Goal: Task Accomplishment & Management: Manage account settings

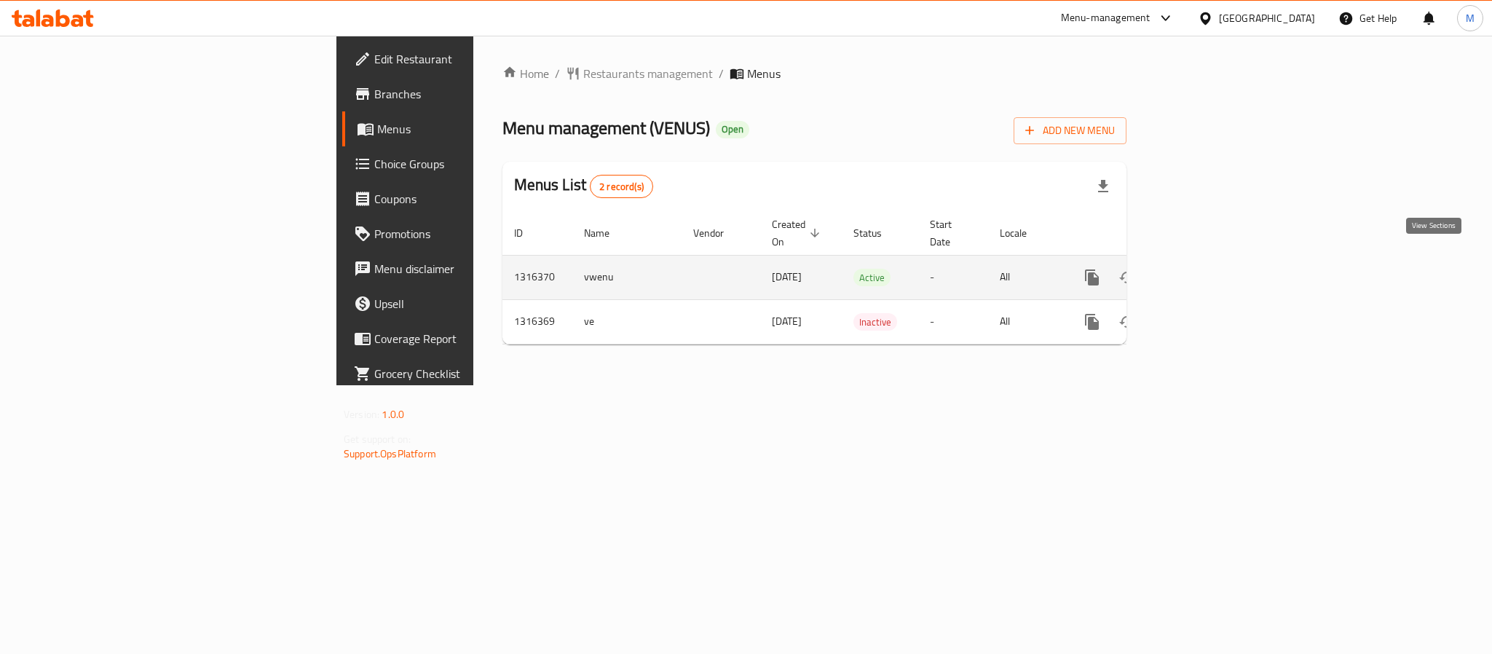
click at [1206, 269] on icon "enhanced table" at bounding box center [1196, 277] width 17 height 17
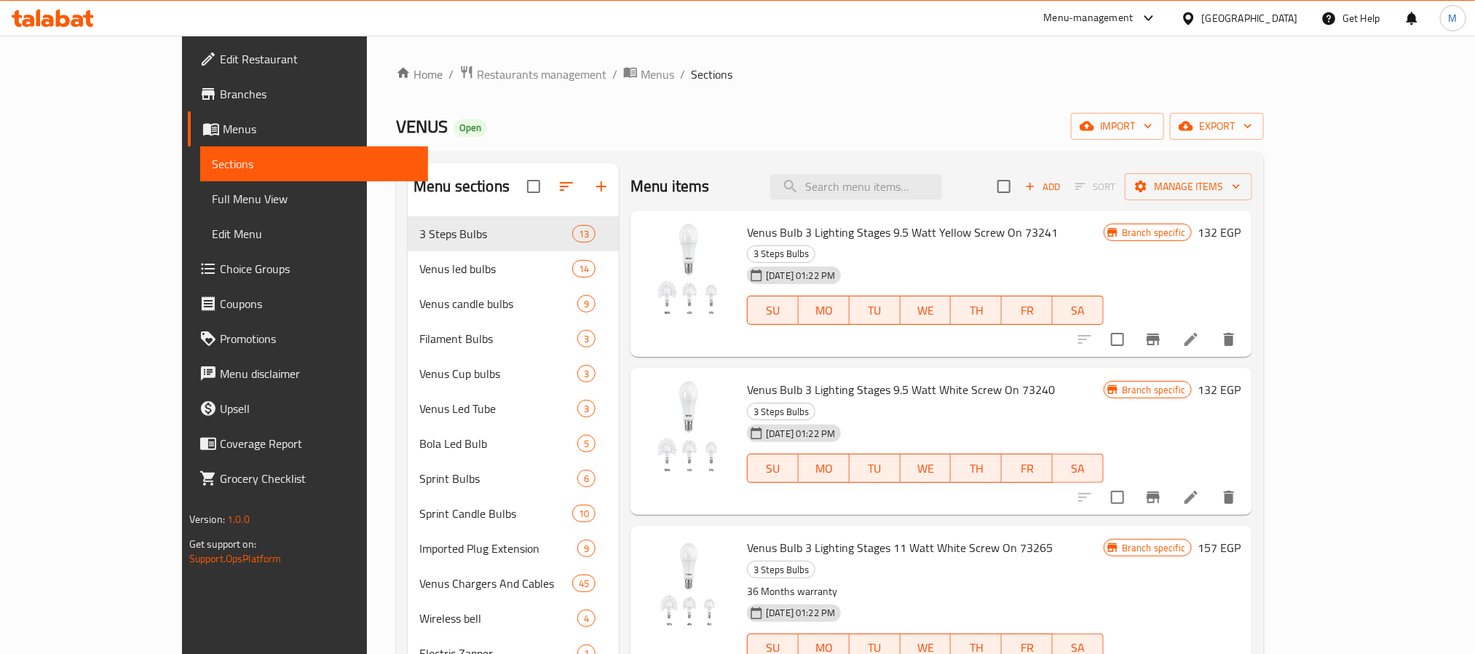
click at [212, 206] on span "Full Menu View" at bounding box center [314, 198] width 205 height 17
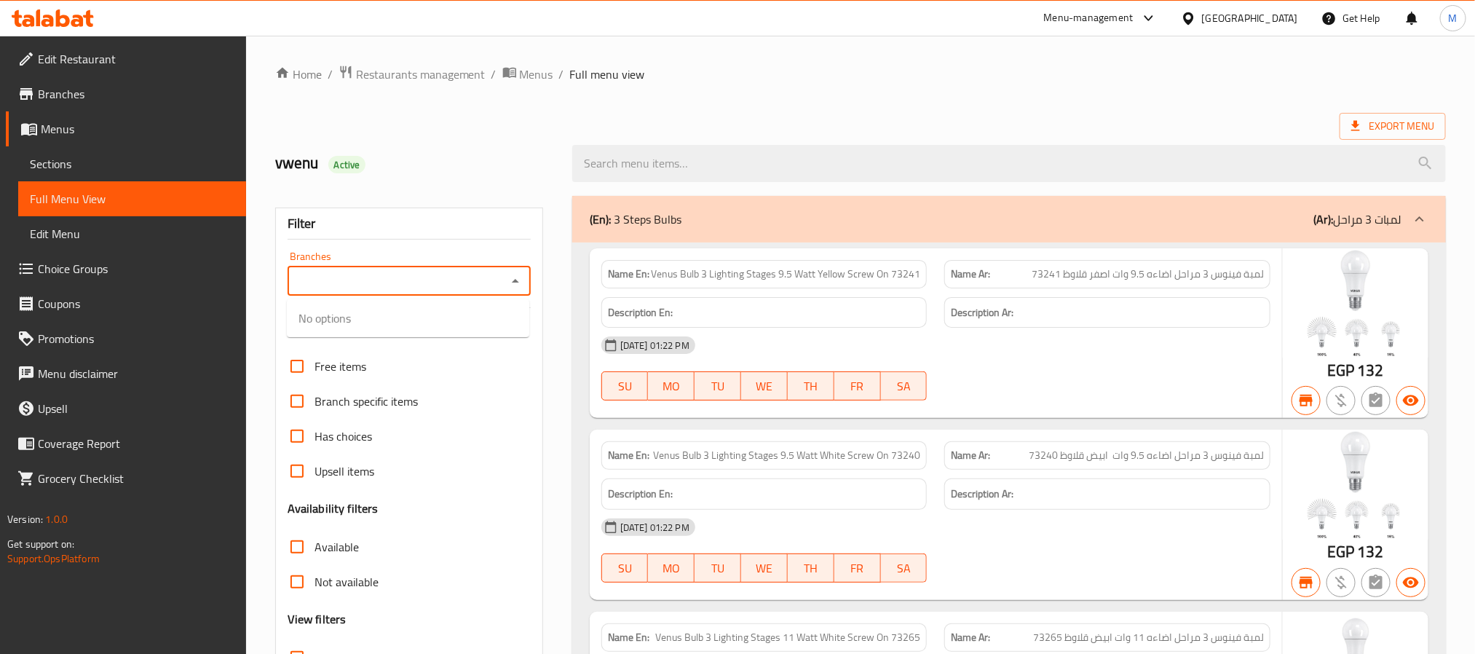
click at [424, 289] on input "Branches" at bounding box center [397, 281] width 210 height 20
click at [519, 282] on icon "Close" at bounding box center [515, 280] width 17 height 17
click at [55, 158] on span "Sections" at bounding box center [132, 163] width 205 height 17
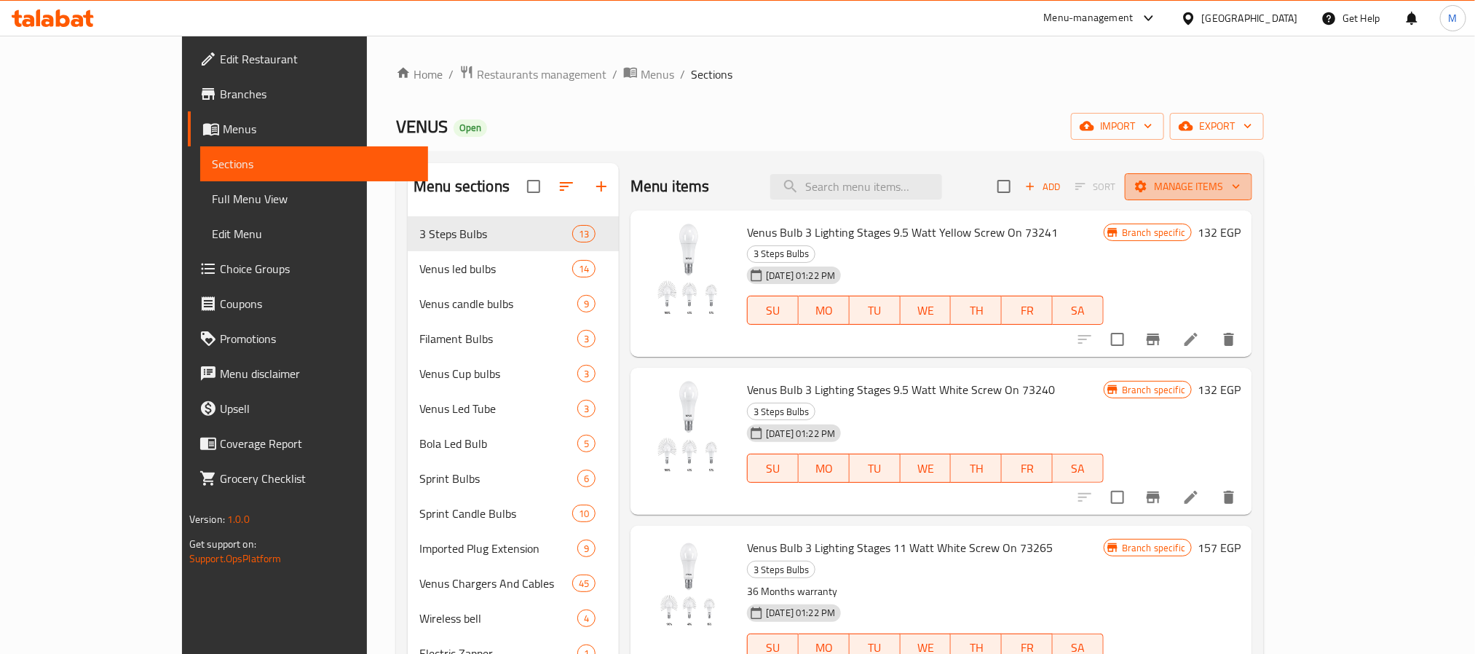
click at [1241, 184] on span "Manage items" at bounding box center [1189, 187] width 104 height 18
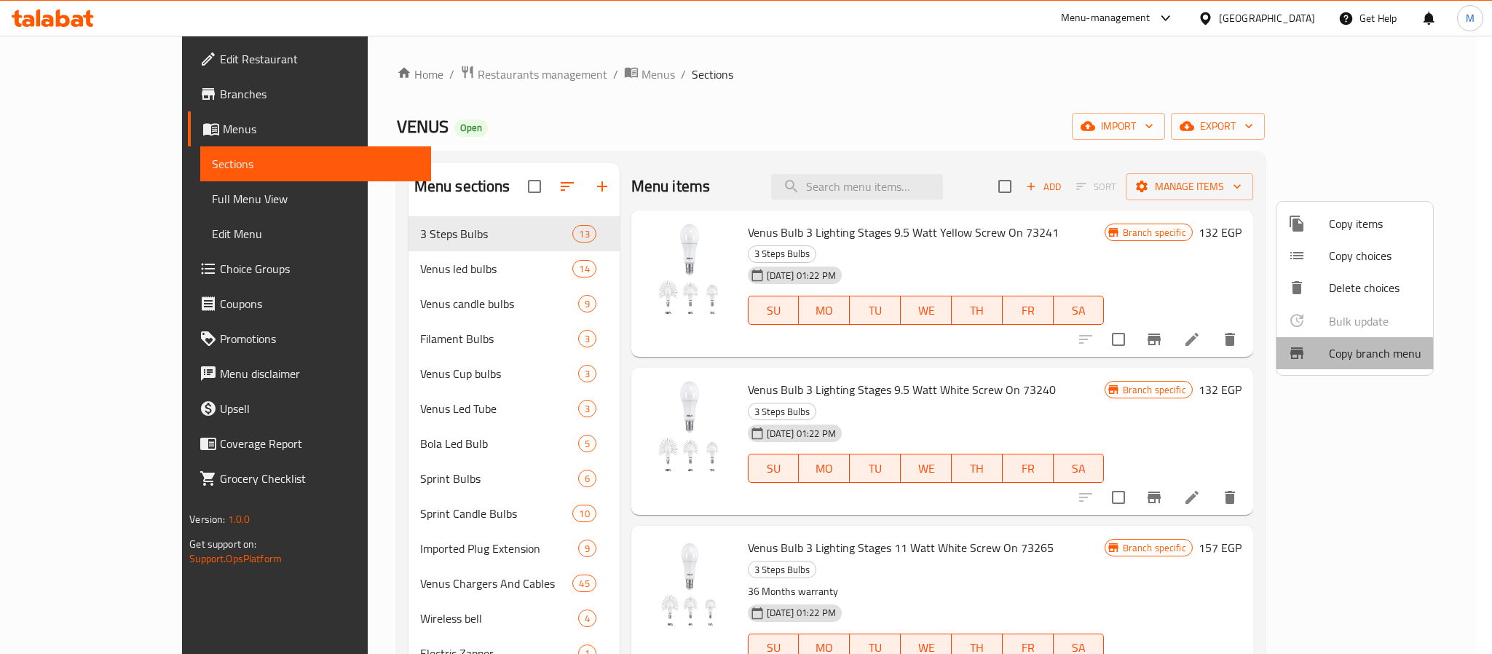
click at [1336, 356] on span "Copy branch menu" at bounding box center [1375, 352] width 92 height 17
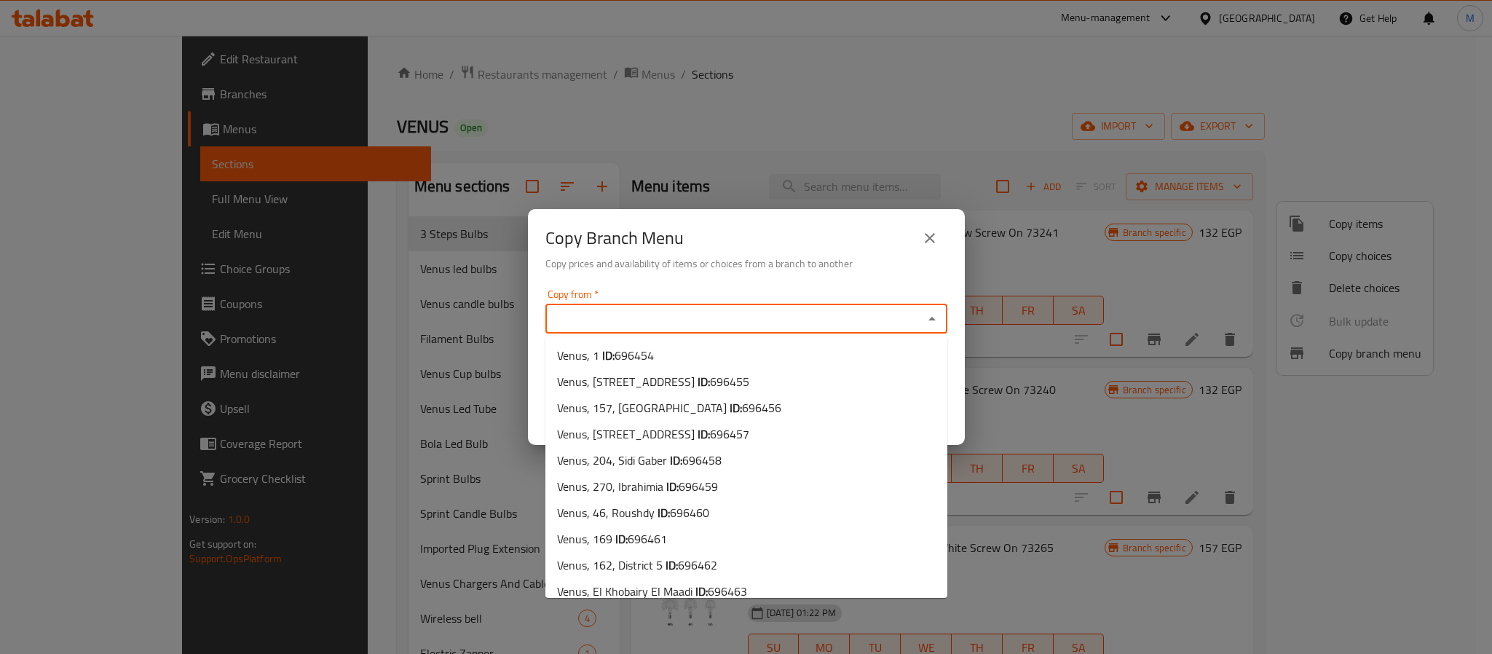
click at [848, 312] on input "Copy from   *" at bounding box center [734, 319] width 369 height 20
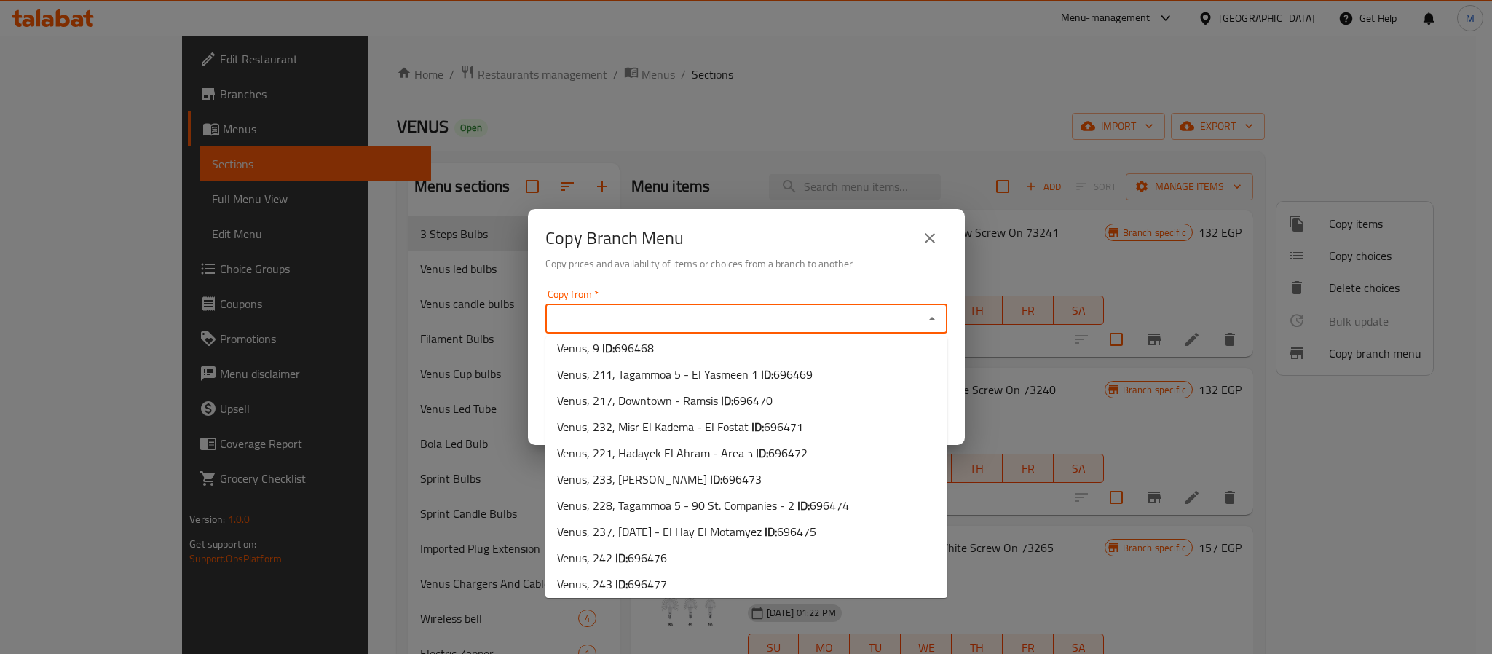
scroll to position [874, 0]
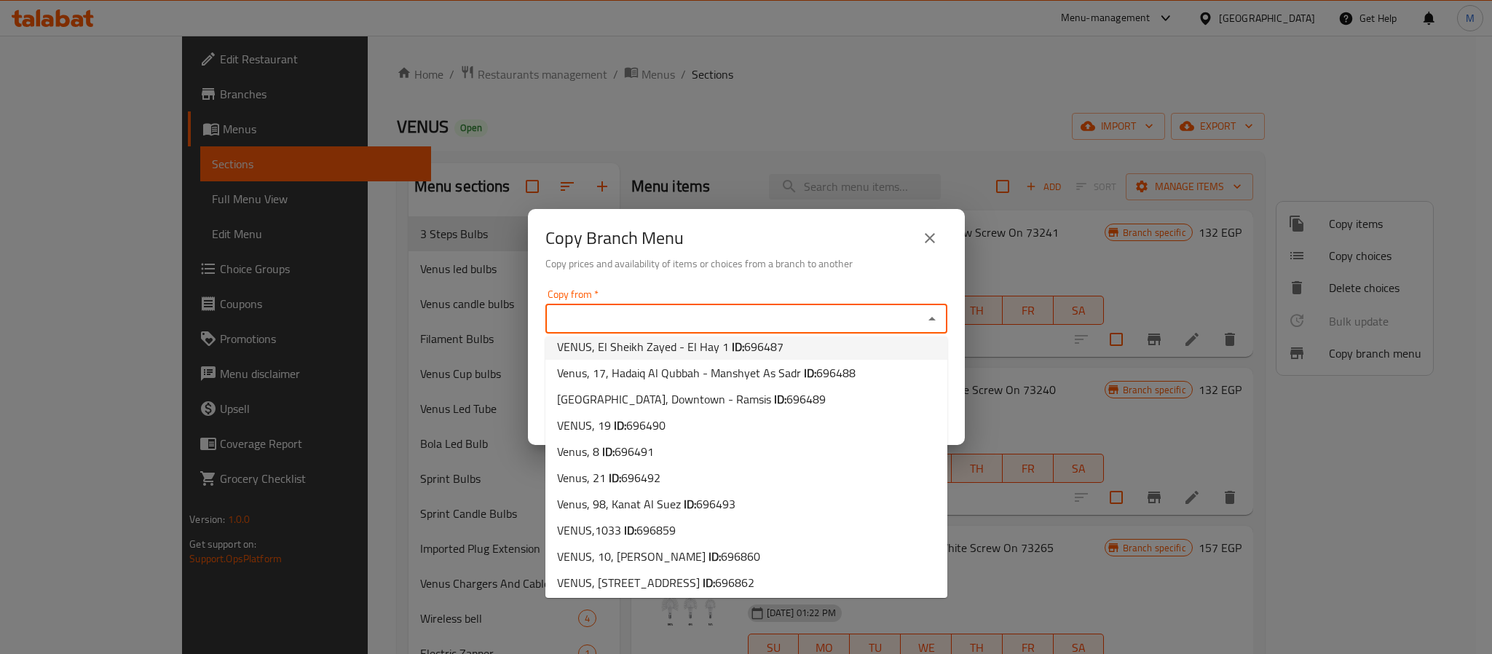
click at [728, 285] on div "Copy from   * Copy from * Copy to   * Copy to * Cancel Confirm" at bounding box center [746, 364] width 437 height 162
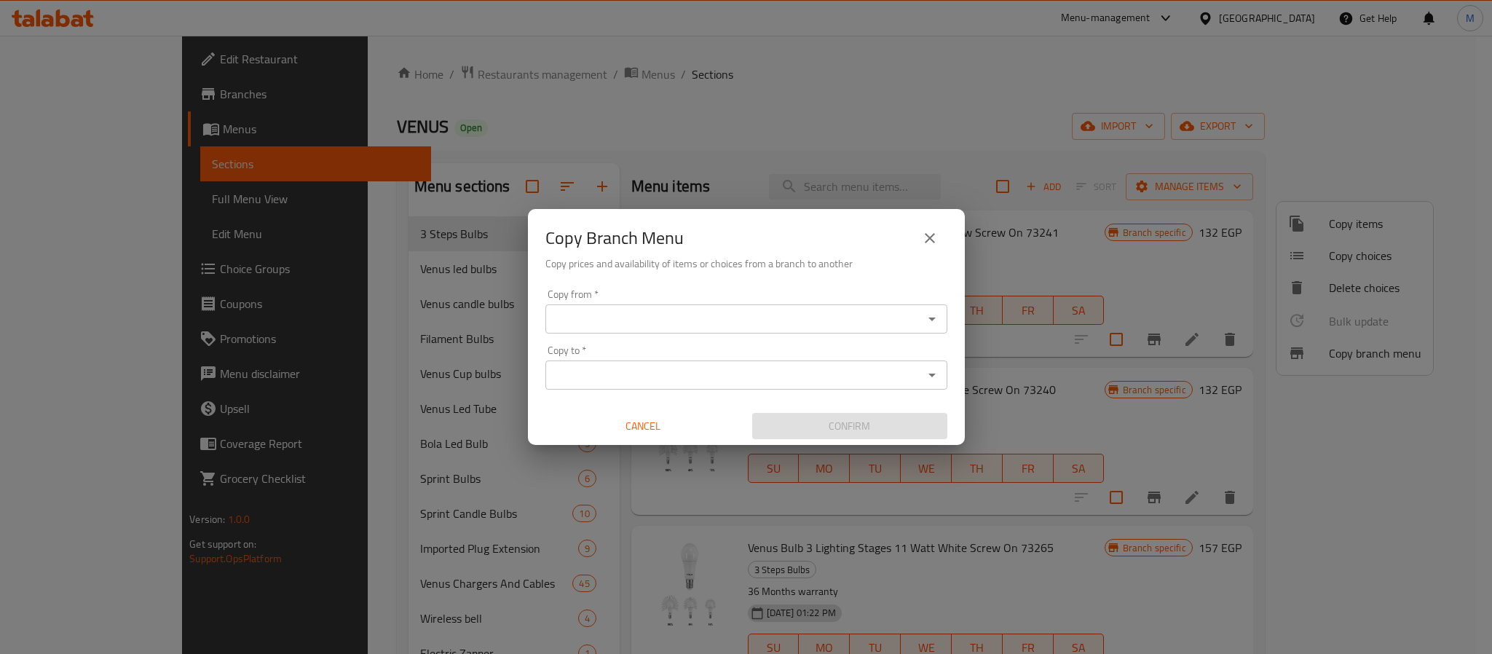
click at [701, 374] on input "Copy to   *" at bounding box center [734, 375] width 369 height 20
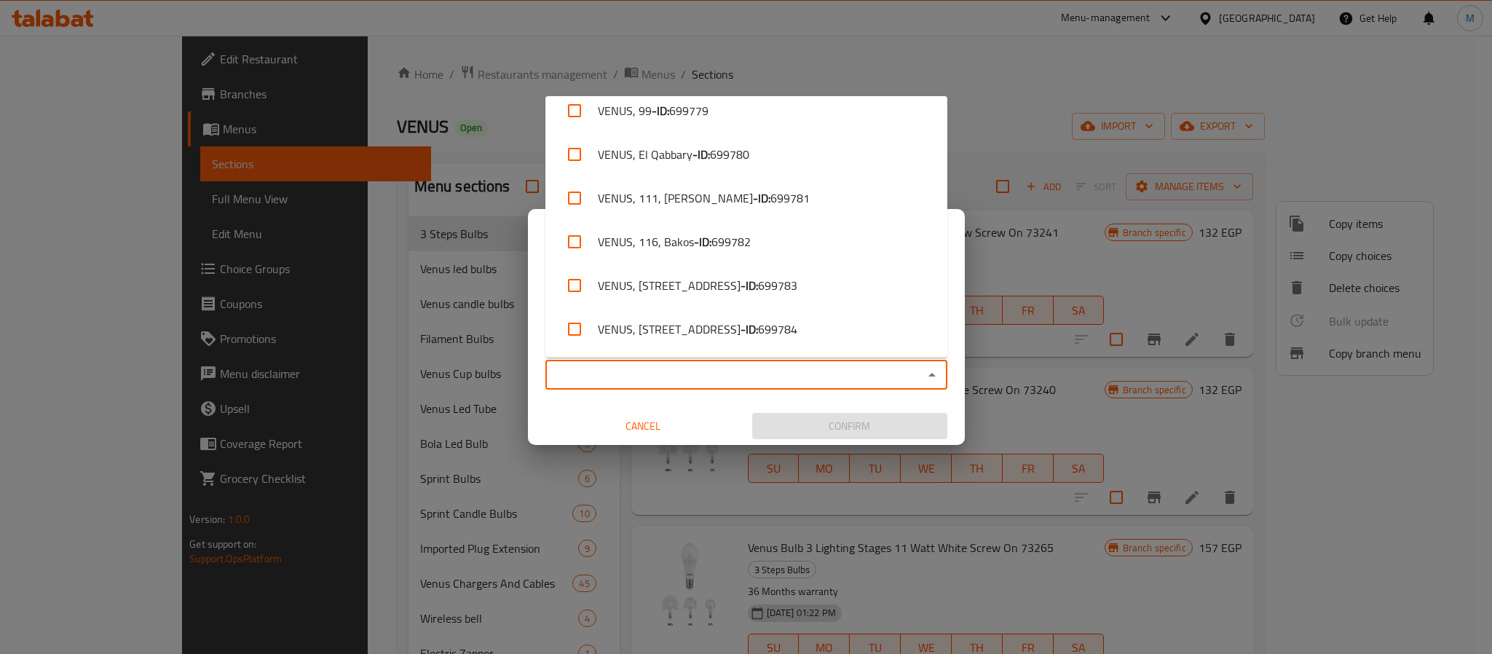
scroll to position [4369, 0]
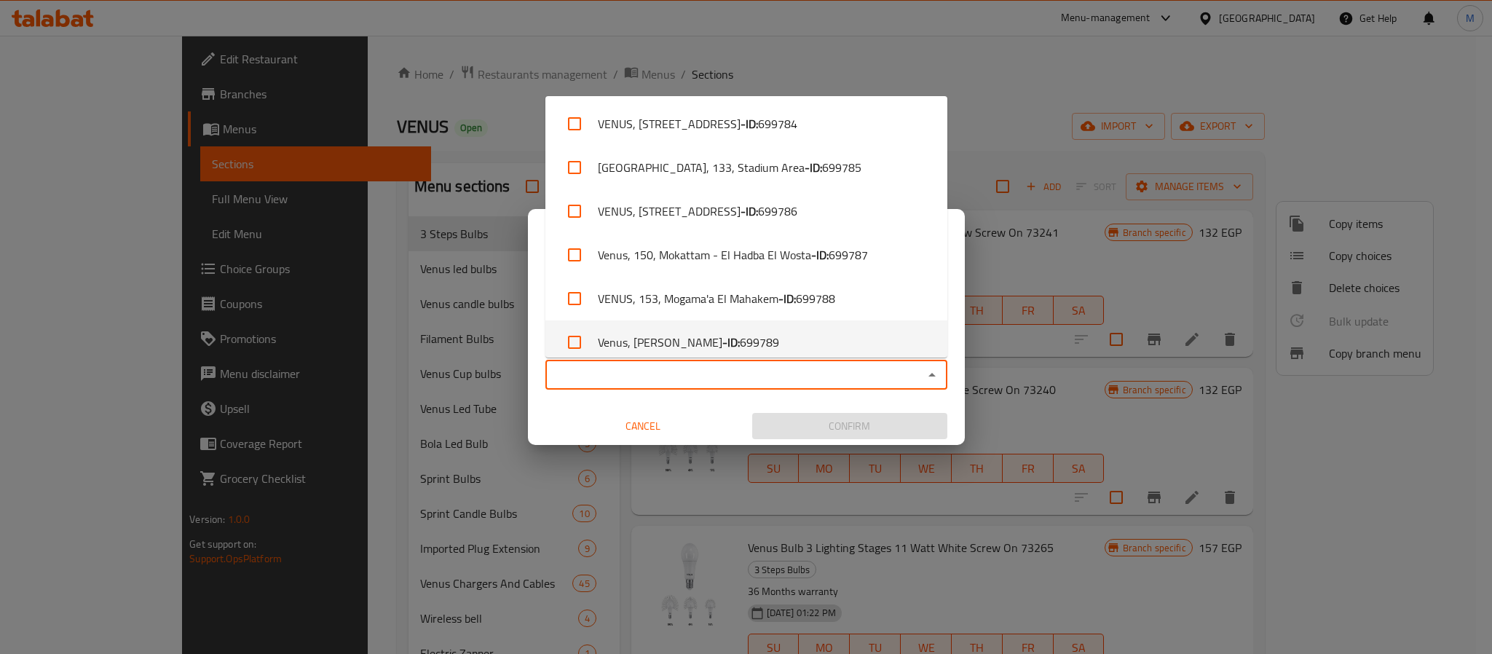
click at [721, 401] on div "Copy from   * Copy from * Copy to   * Copy to * Cancel Confirm" at bounding box center [746, 364] width 437 height 162
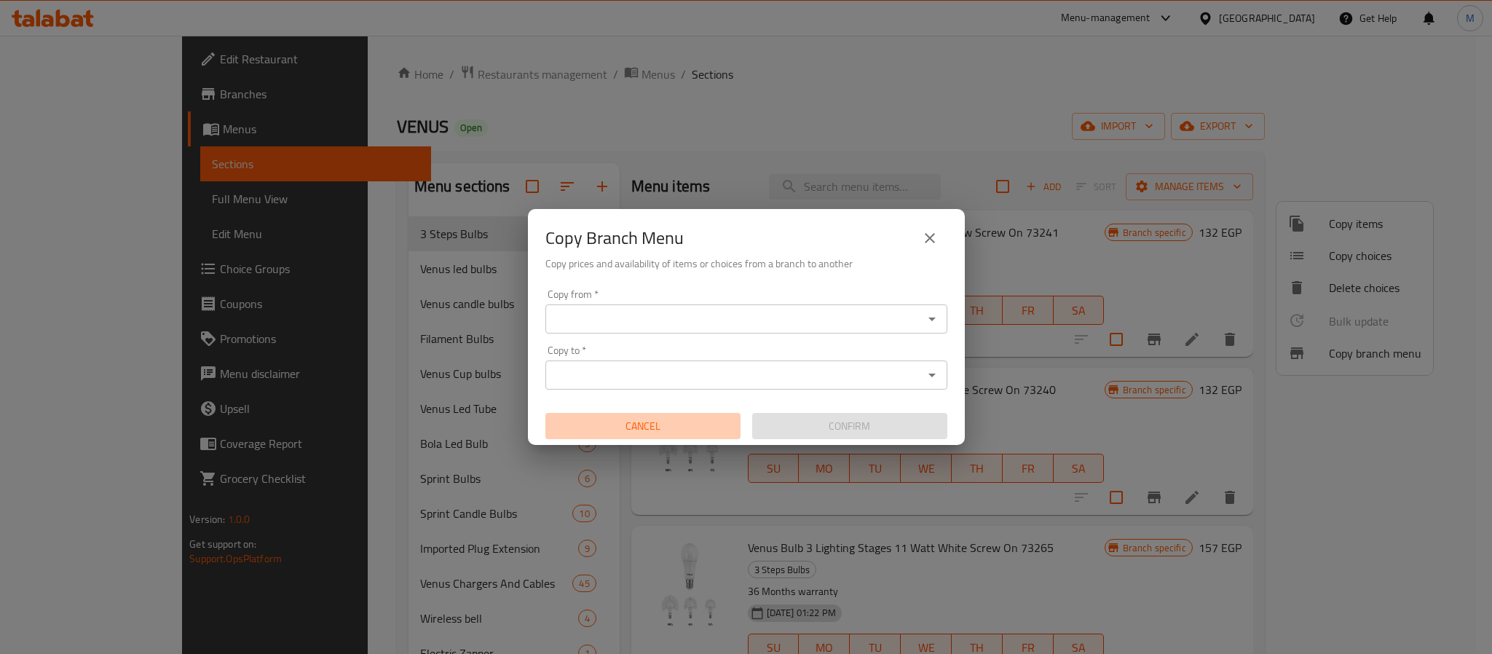
click at [645, 427] on span "Cancel" at bounding box center [643, 426] width 184 height 18
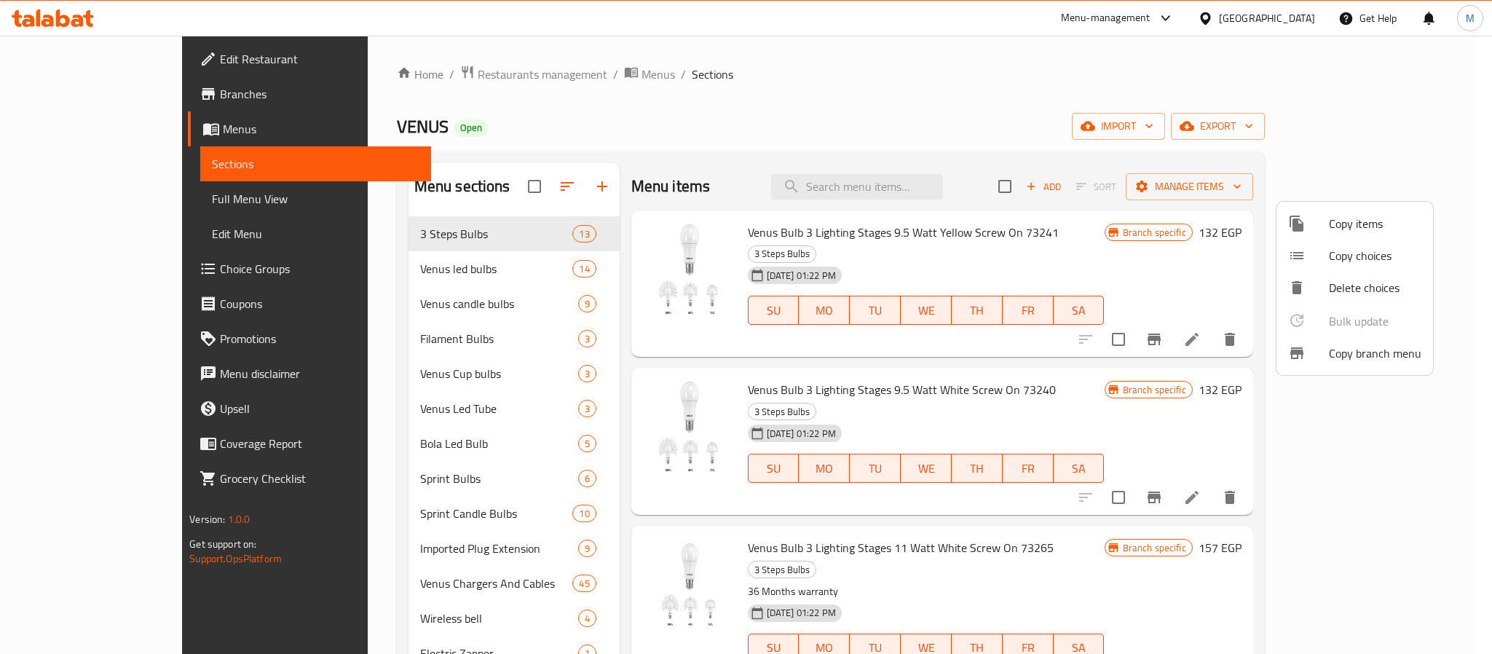
click at [1301, 25] on div at bounding box center [746, 327] width 1492 height 654
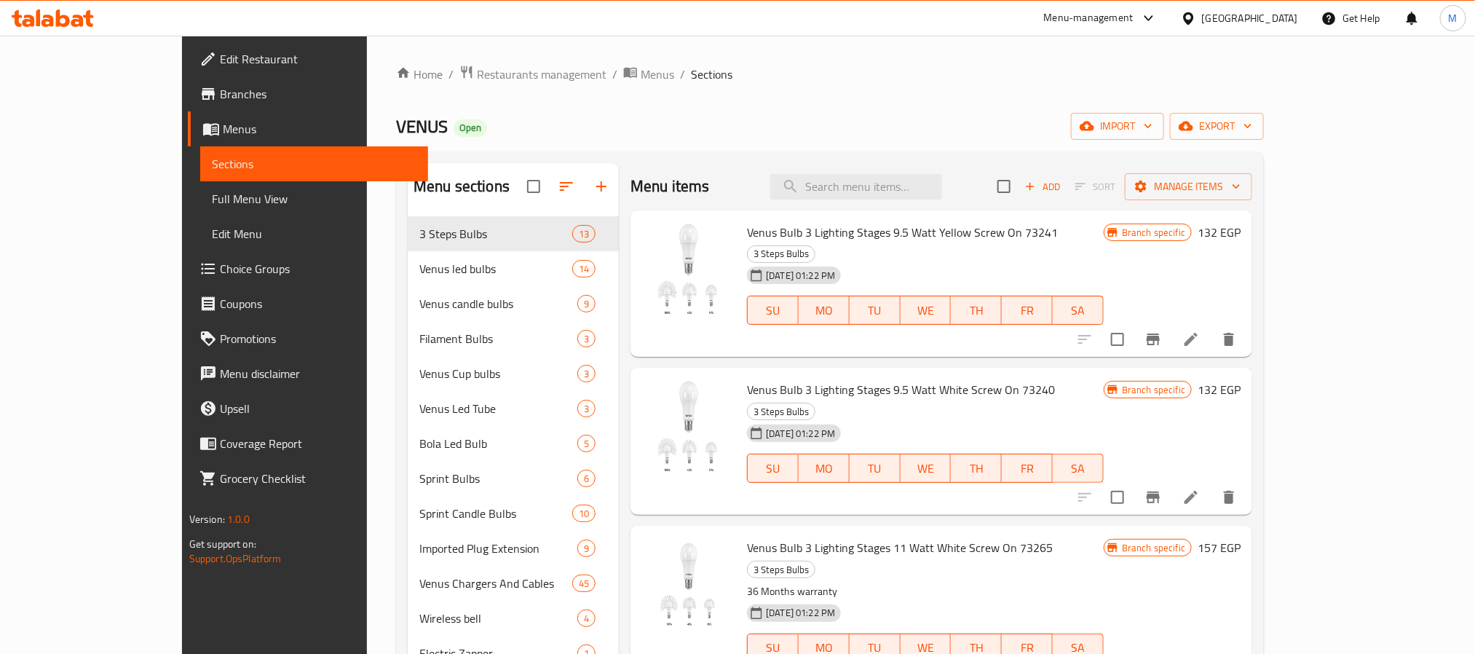
click at [1298, 16] on div "[GEOGRAPHIC_DATA]" at bounding box center [1250, 18] width 96 height 16
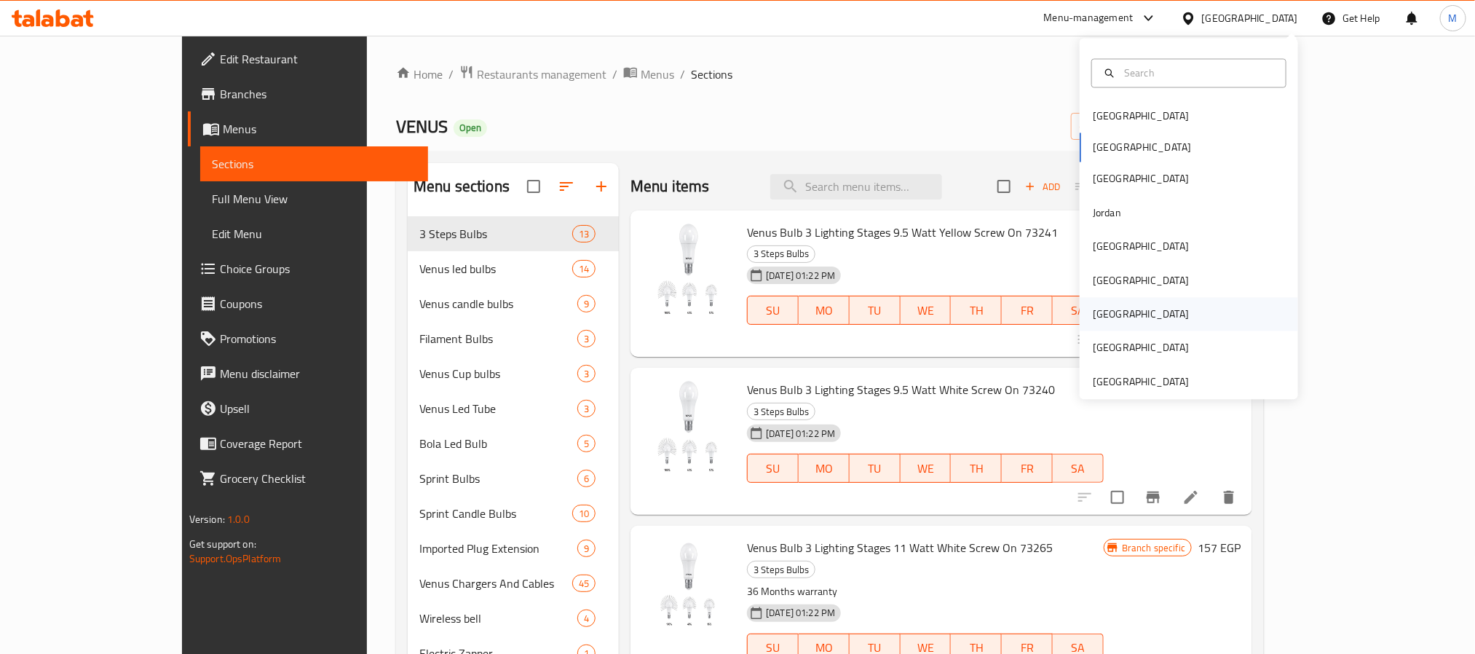
click at [1100, 322] on div "[GEOGRAPHIC_DATA]" at bounding box center [1141, 315] width 96 height 16
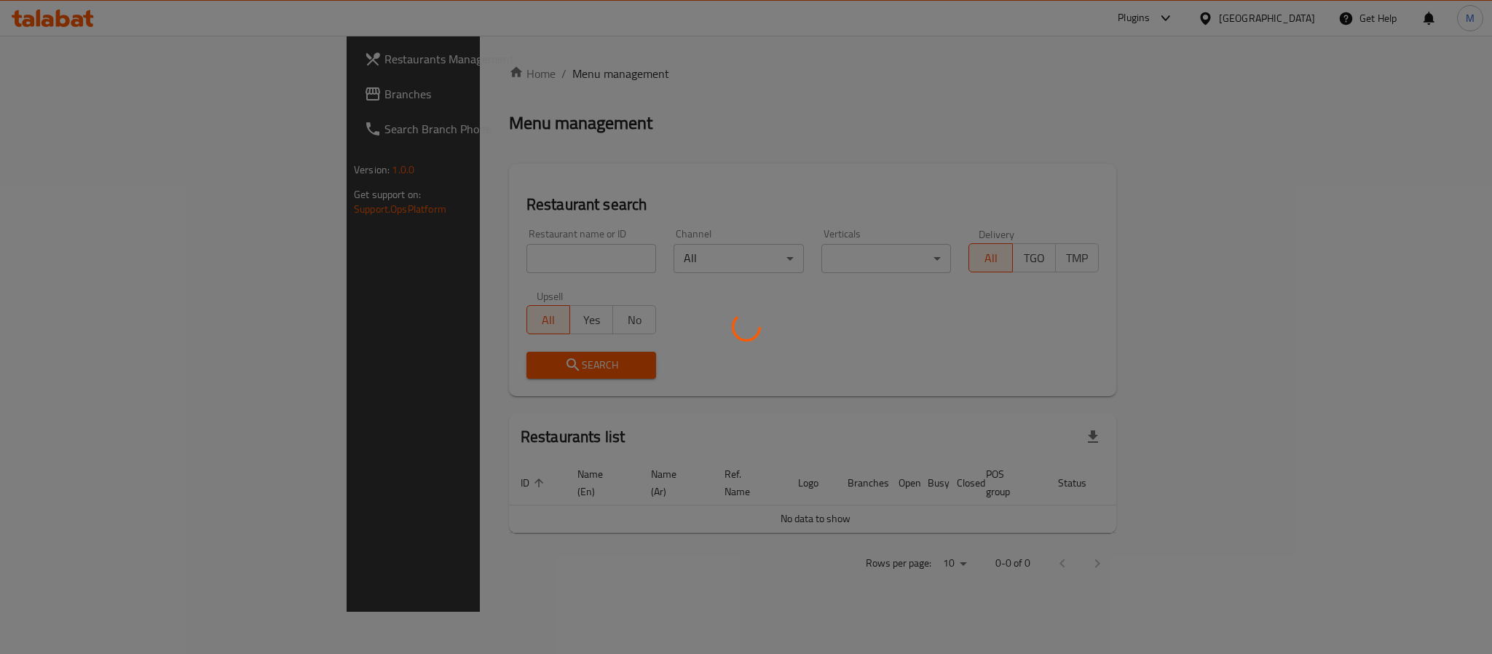
click at [756, 188] on div at bounding box center [746, 327] width 1492 height 654
click at [489, 132] on div at bounding box center [746, 327] width 1492 height 654
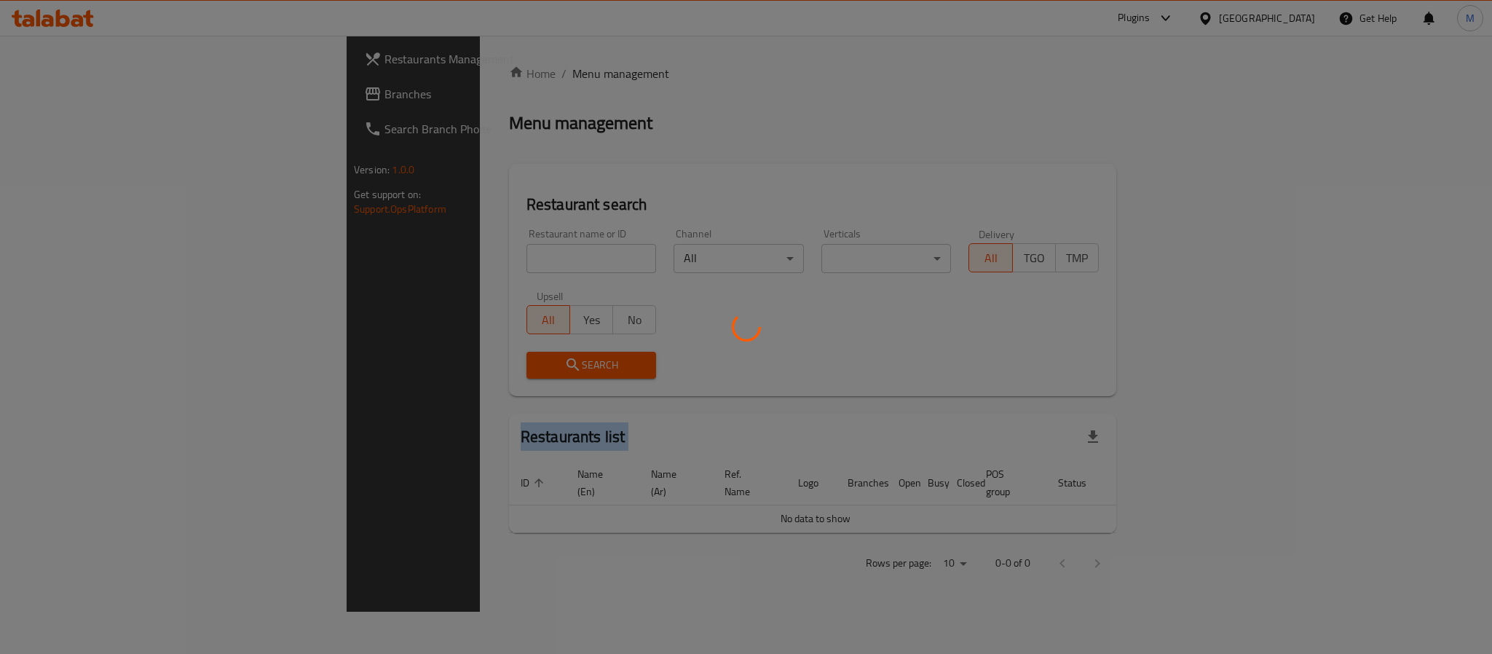
click at [489, 132] on div at bounding box center [746, 327] width 1492 height 654
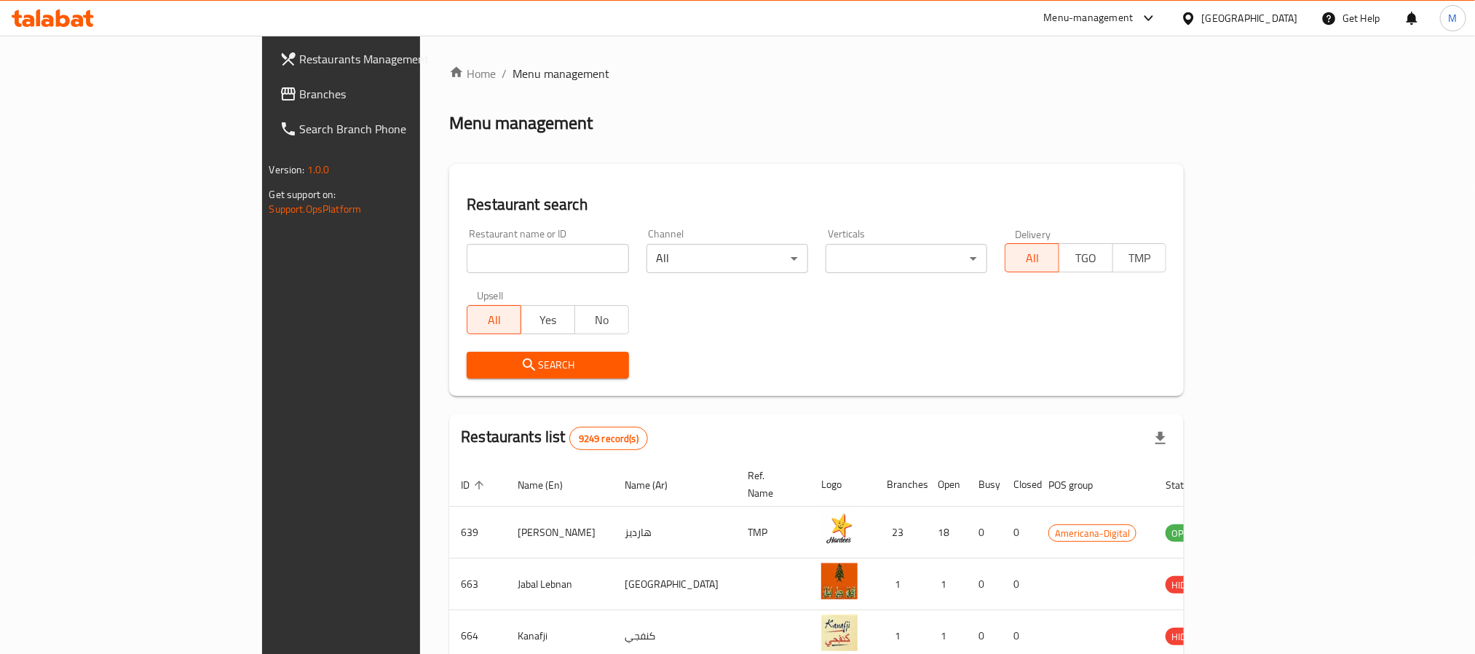
drag, startPoint x: 71, startPoint y: 94, endPoint x: 90, endPoint y: 103, distance: 21.2
click at [300, 94] on span "Branches" at bounding box center [398, 93] width 197 height 17
